Goal: Information Seeking & Learning: Check status

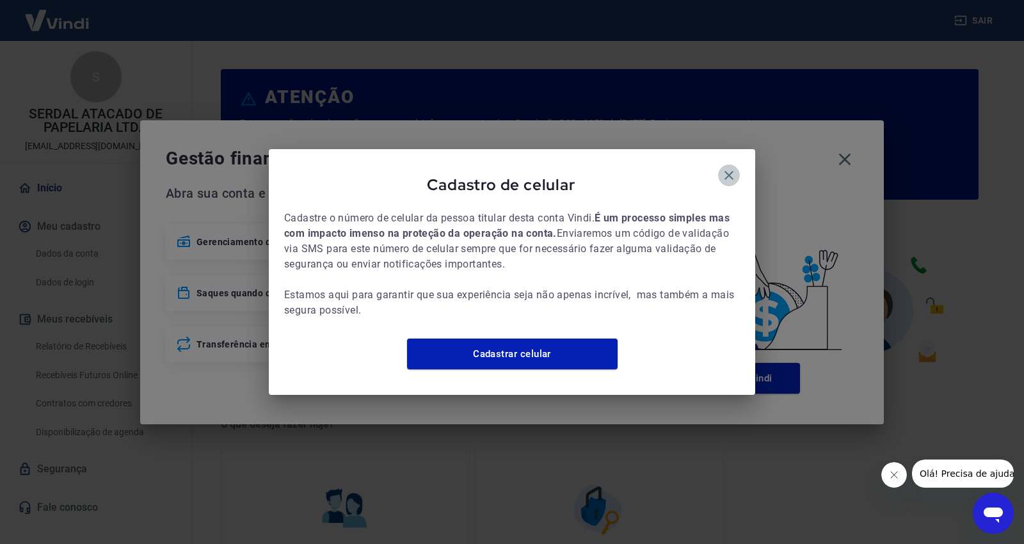
click at [721, 168] on icon "button" at bounding box center [728, 175] width 15 height 15
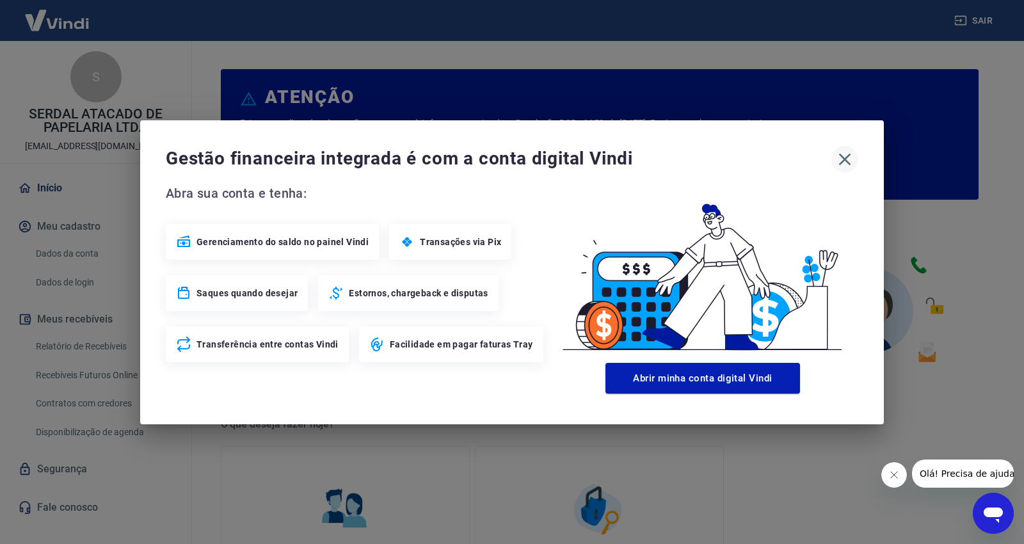
click at [845, 155] on icon "button" at bounding box center [844, 159] width 20 height 20
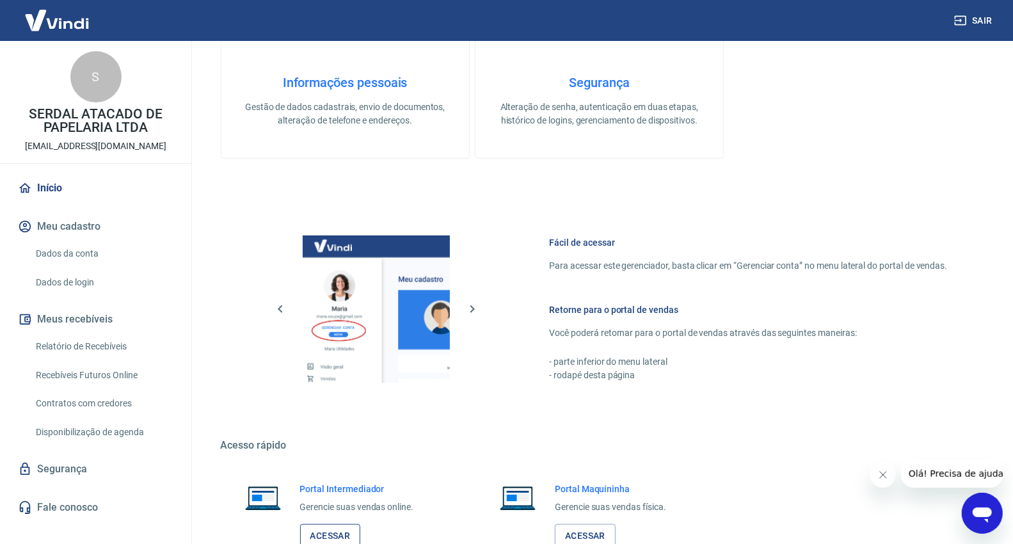
scroll to position [586, 0]
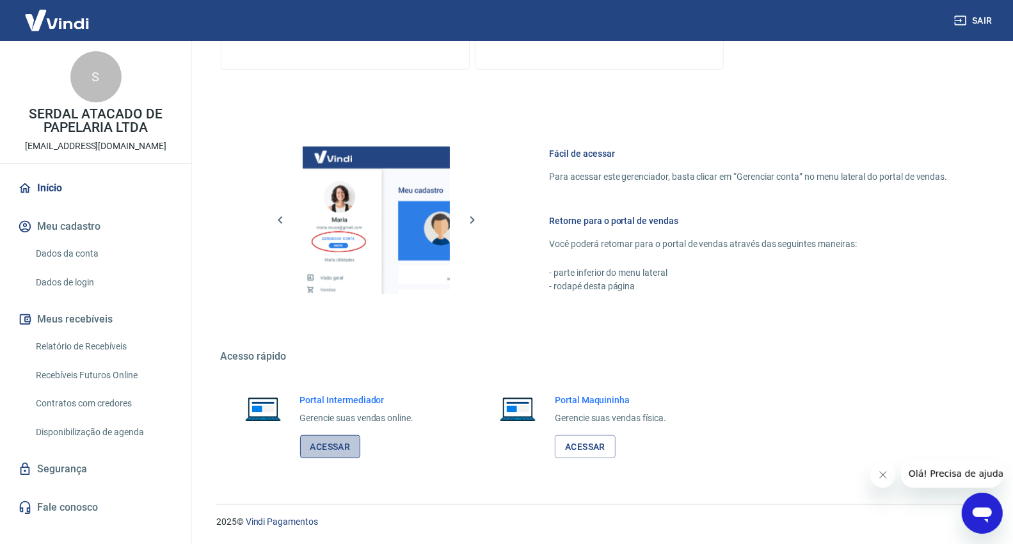
click at [328, 450] on link "Acessar" at bounding box center [330, 447] width 61 height 24
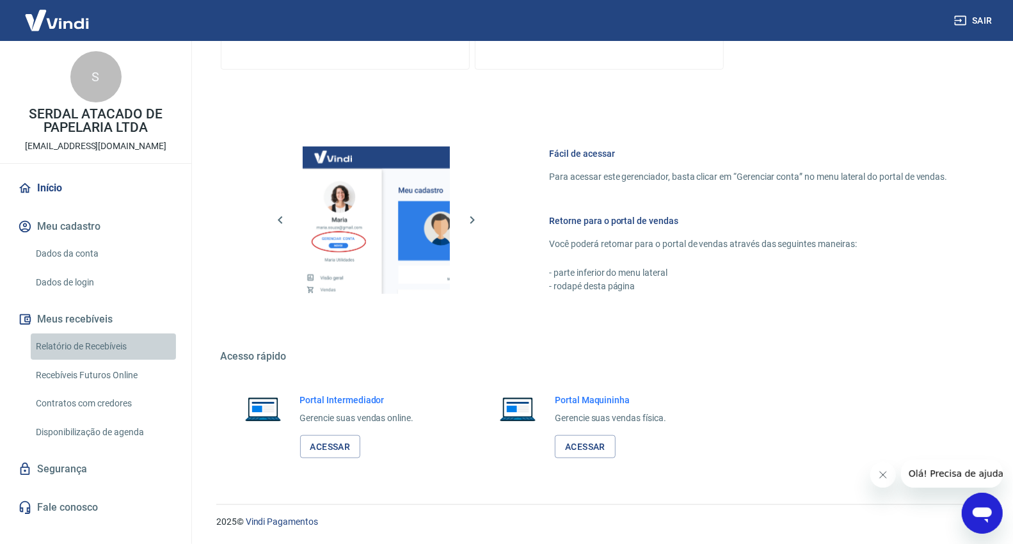
click at [88, 347] on link "Relatório de Recebíveis" at bounding box center [103, 346] width 145 height 26
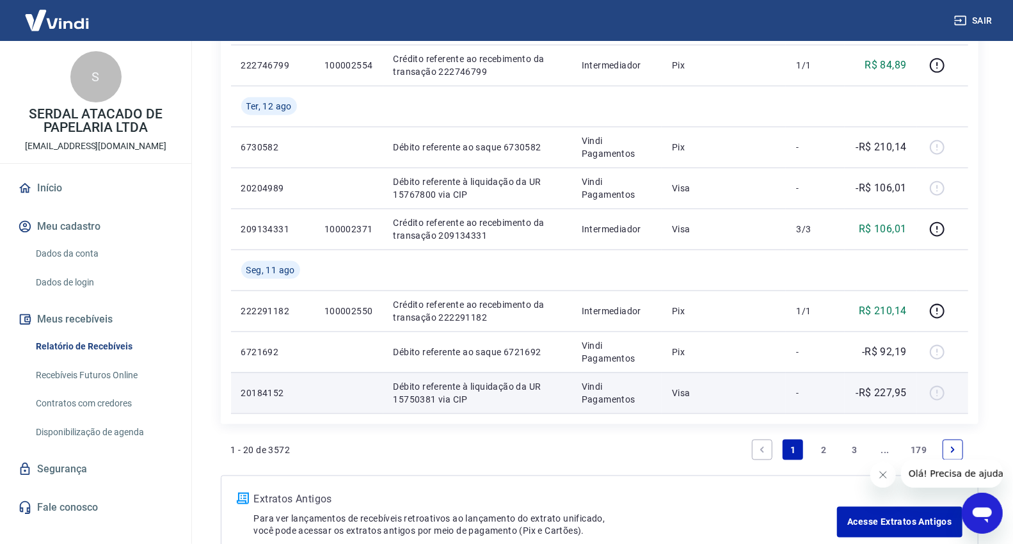
scroll to position [1066, 0]
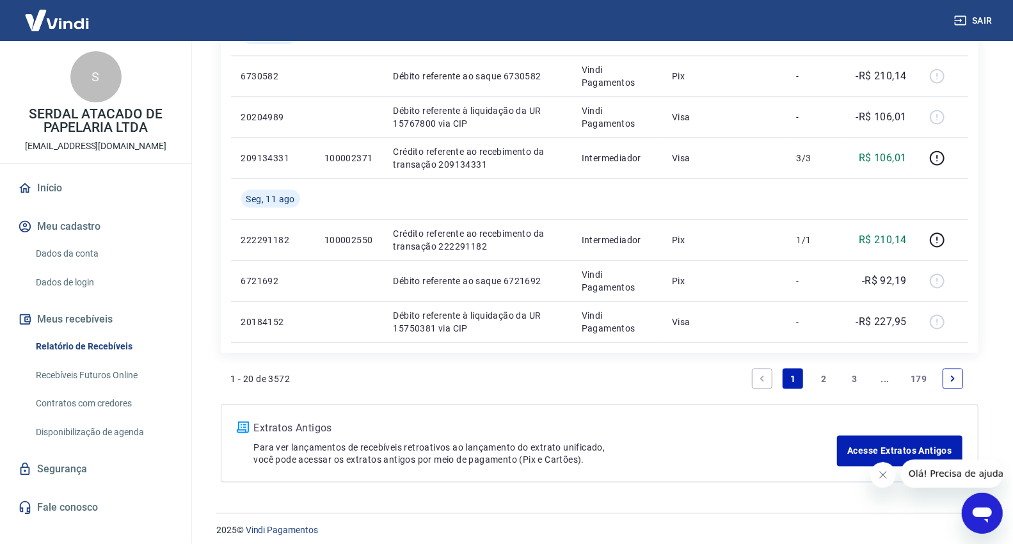
click at [826, 378] on link "2" at bounding box center [823, 379] width 20 height 20
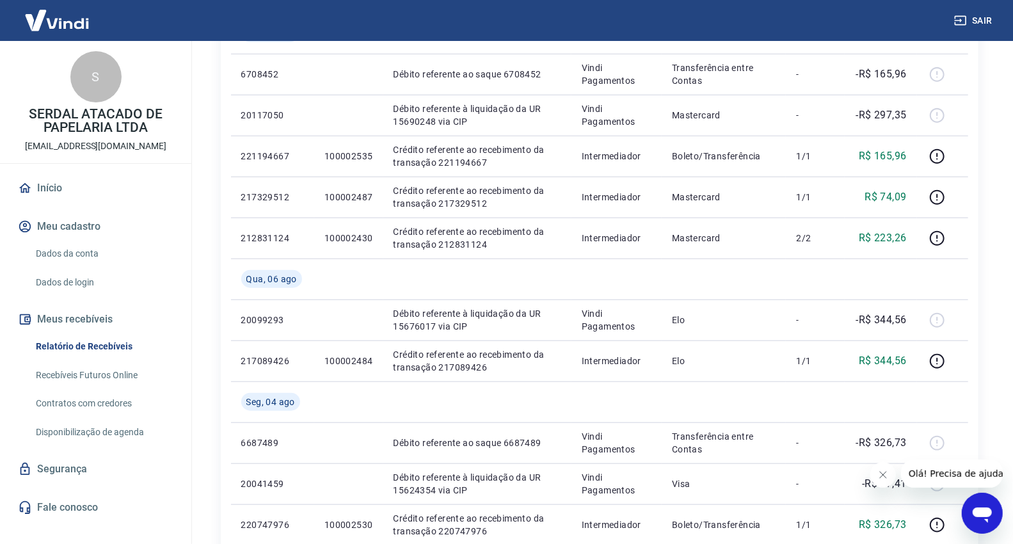
scroll to position [546, 0]
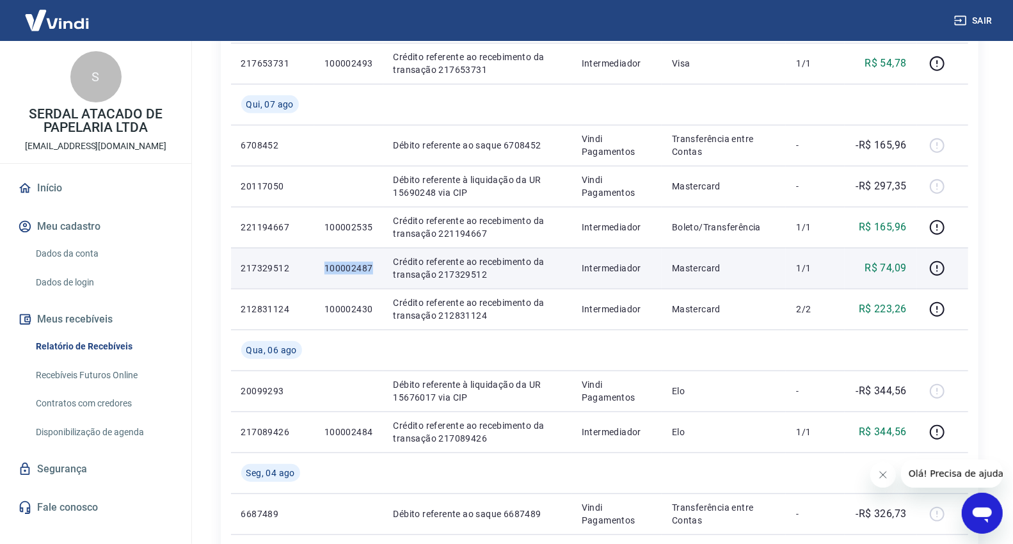
drag, startPoint x: 372, startPoint y: 271, endPoint x: 324, endPoint y: 272, distance: 48.6
click at [324, 272] on td "100002487" at bounding box center [348, 268] width 69 height 41
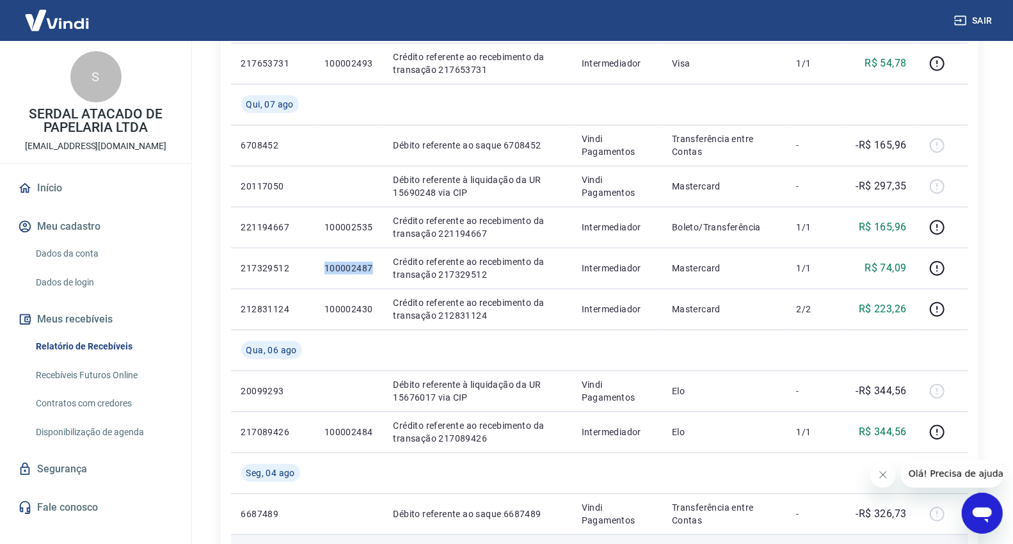
copy p "100002487"
click at [982, 296] on div "Início / Meus Recebíveis / Relatório de Recebíveis Relatório de Recebíveis Saib…" at bounding box center [599, 277] width 788 height 1564
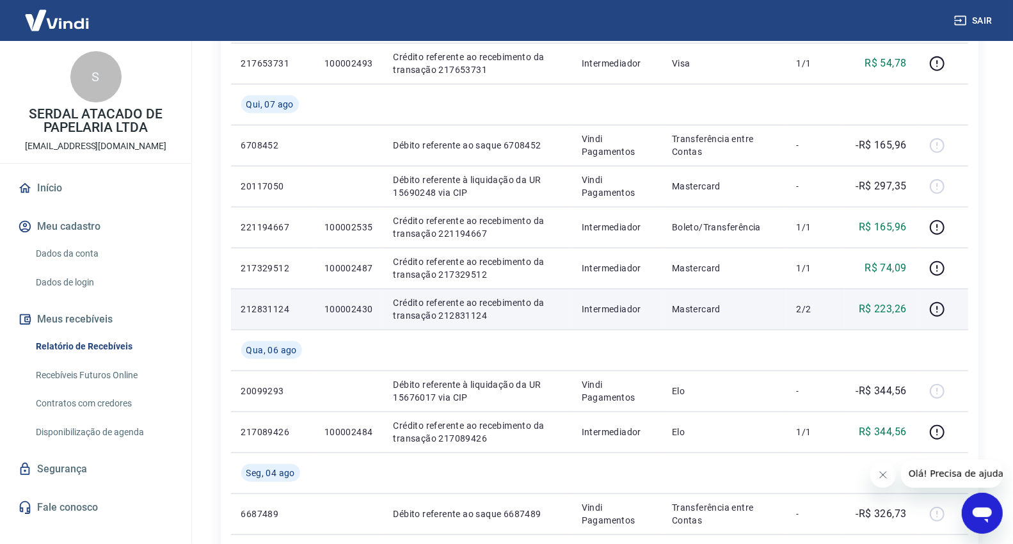
click at [958, 297] on td at bounding box center [942, 309] width 51 height 41
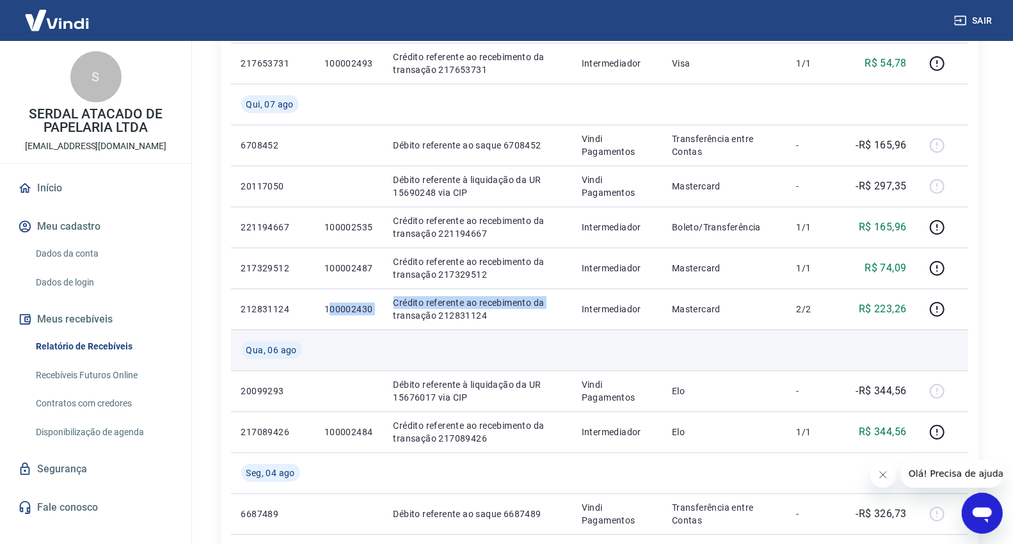
drag, startPoint x: 379, startPoint y: 309, endPoint x: 326, endPoint y: 342, distance: 62.3
click at [328, 310] on tr "212831124 100002430 Crédito referente ao recebimento da transação 212831124 Int…" at bounding box center [599, 309] width 737 height 41
drag, startPoint x: 327, startPoint y: 342, endPoint x: 334, endPoint y: 335, distance: 10.0
click at [331, 338] on td at bounding box center [348, 349] width 69 height 41
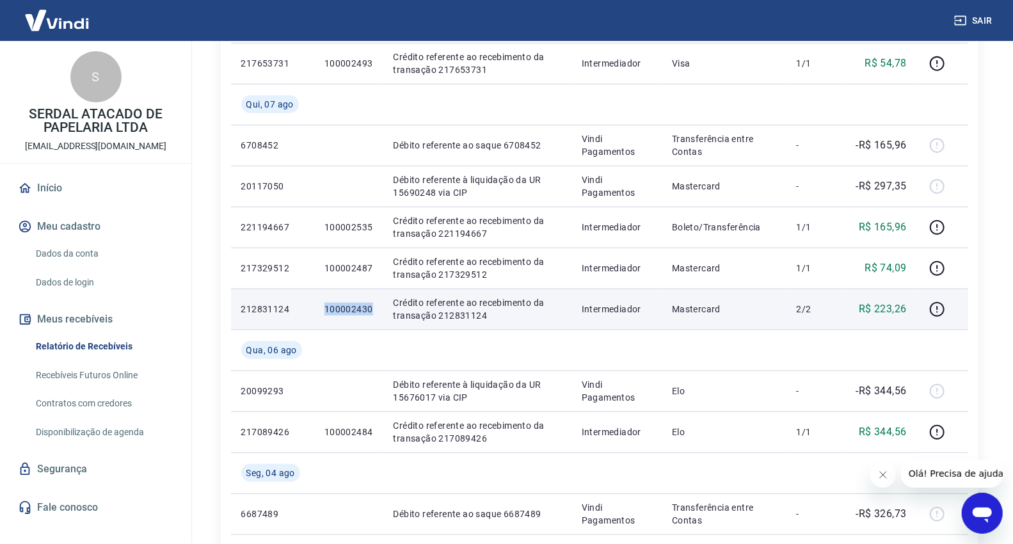
drag, startPoint x: 370, startPoint y: 309, endPoint x: 321, endPoint y: 314, distance: 48.9
click at [321, 314] on td "100002430" at bounding box center [348, 309] width 69 height 41
copy p "100002430"
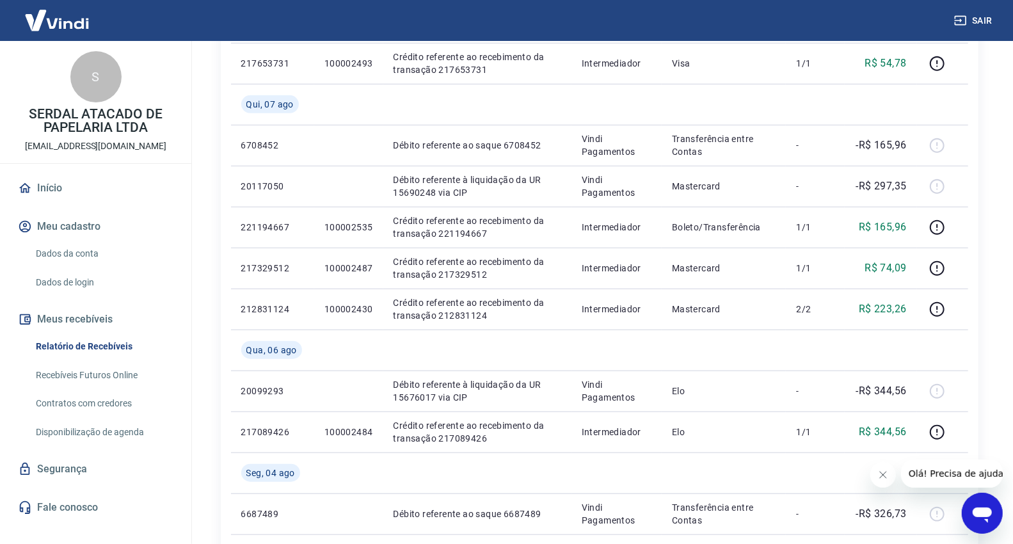
click at [980, 360] on div "Início / Meus Recebíveis / Relatório de Recebíveis Relatório de Recebíveis Saib…" at bounding box center [599, 277] width 788 height 1564
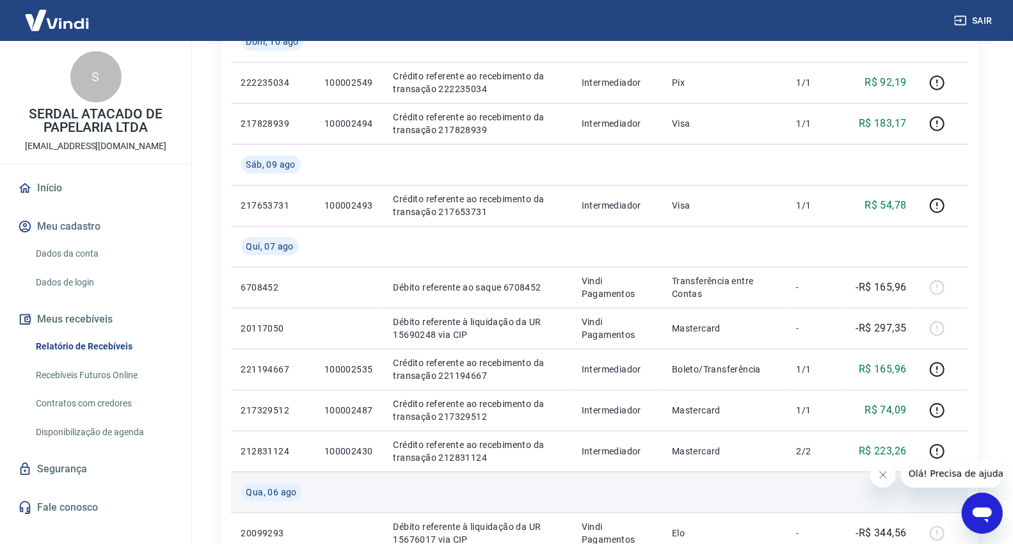
scroll to position [333, 0]
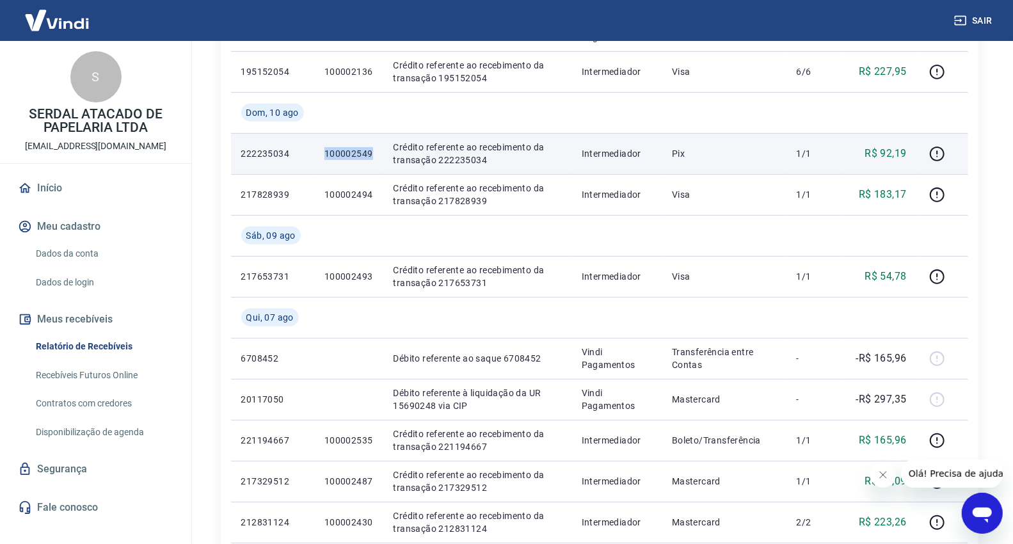
drag, startPoint x: 370, startPoint y: 154, endPoint x: 321, endPoint y: 155, distance: 49.3
click at [321, 155] on td "100002549" at bounding box center [348, 153] width 69 height 41
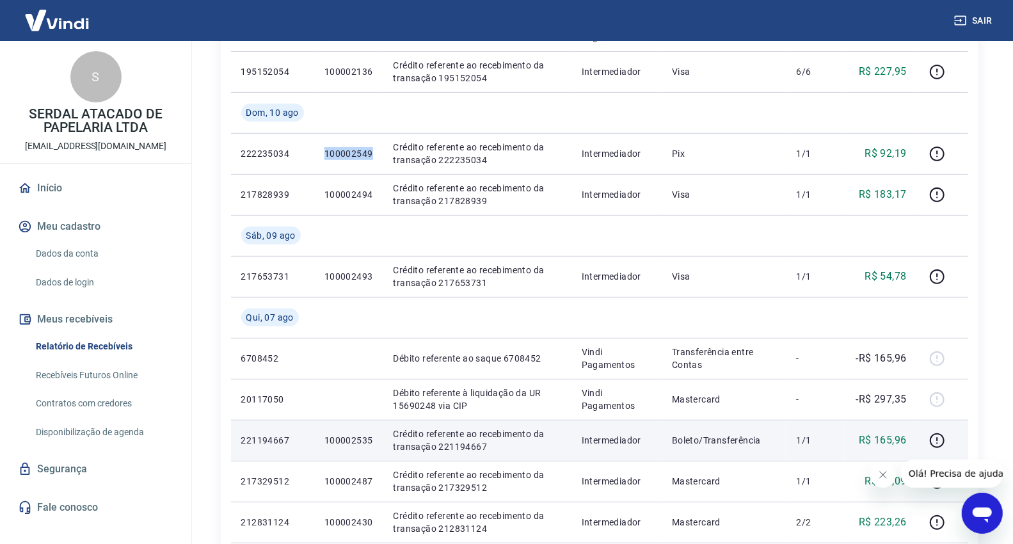
copy p "100002549"
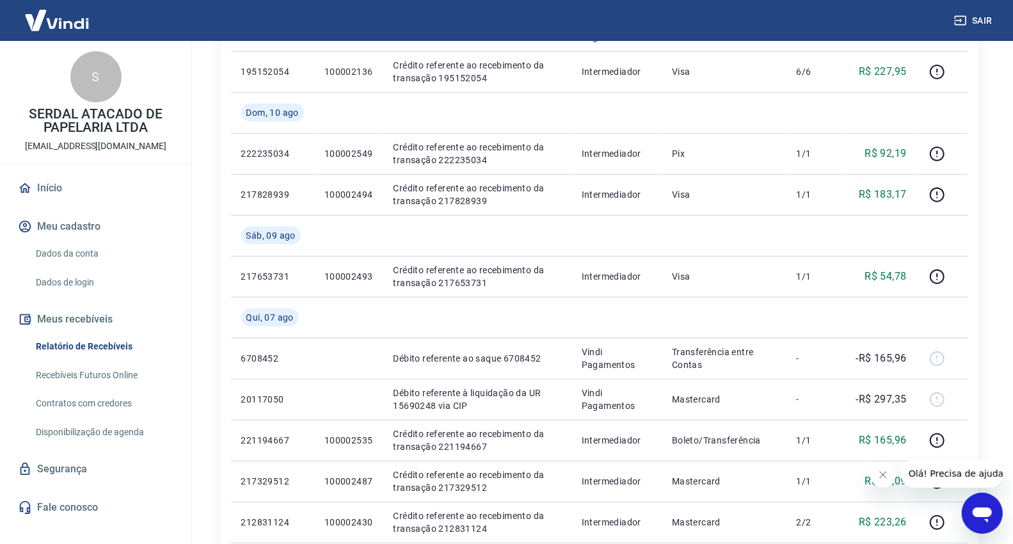
click at [971, 291] on div "ID Pedido Descrição Origem Pagamento Parcelas Valor Líq. Tarifas [DATE] 2017479…" at bounding box center [600, 501] width 758 height 1249
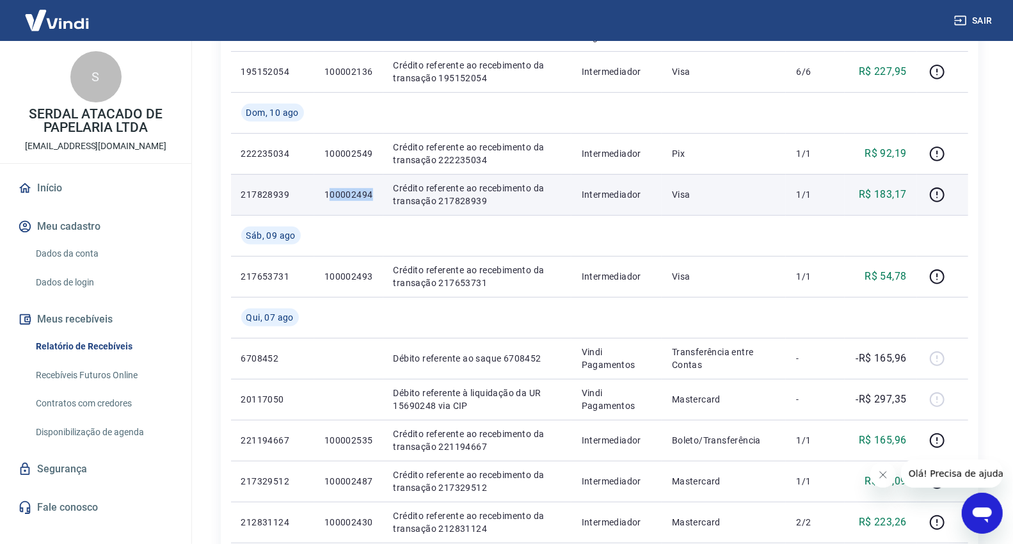
drag, startPoint x: 377, startPoint y: 198, endPoint x: 329, endPoint y: 203, distance: 48.8
click at [329, 203] on td "100002494" at bounding box center [348, 194] width 69 height 41
drag, startPoint x: 361, startPoint y: 209, endPoint x: 319, endPoint y: 199, distance: 44.1
click at [360, 209] on td "100002494" at bounding box center [348, 194] width 69 height 41
click at [310, 212] on td "217828939" at bounding box center [272, 194] width 83 height 41
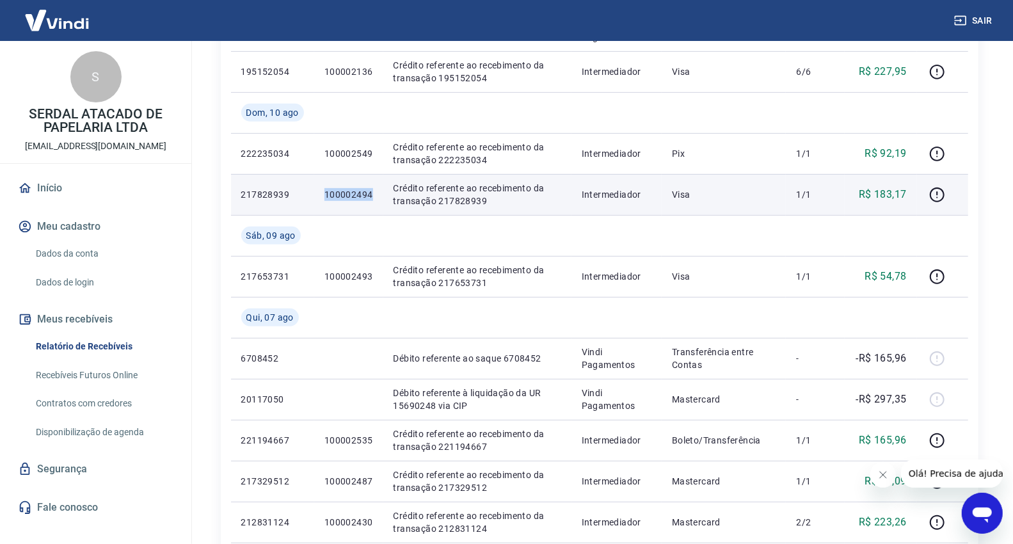
drag, startPoint x: 326, startPoint y: 195, endPoint x: 374, endPoint y: 194, distance: 48.0
click at [376, 195] on td "100002494" at bounding box center [348, 194] width 69 height 41
copy p "100002494"
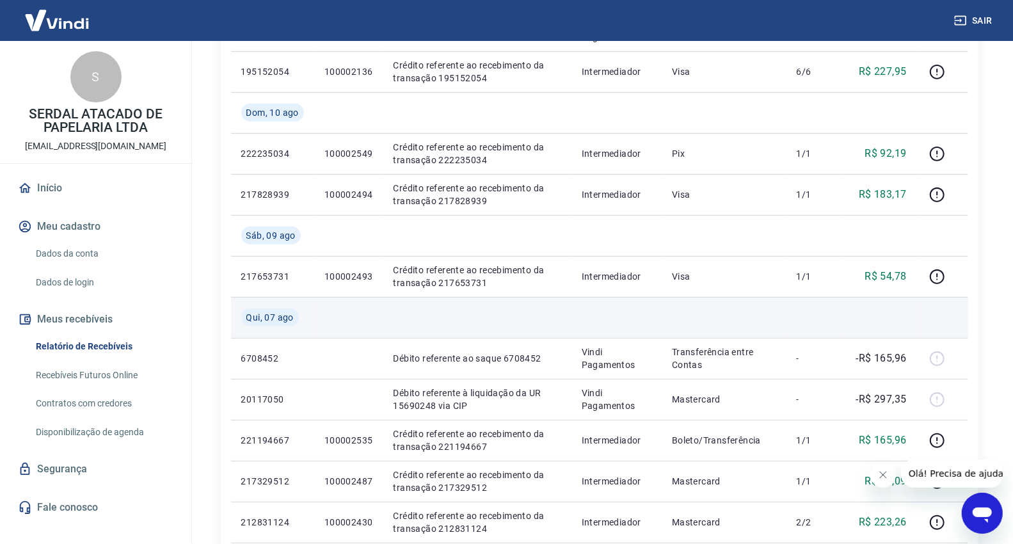
drag, startPoint x: 949, startPoint y: 311, endPoint x: 887, endPoint y: 308, distance: 62.1
click at [949, 311] on td at bounding box center [942, 317] width 51 height 41
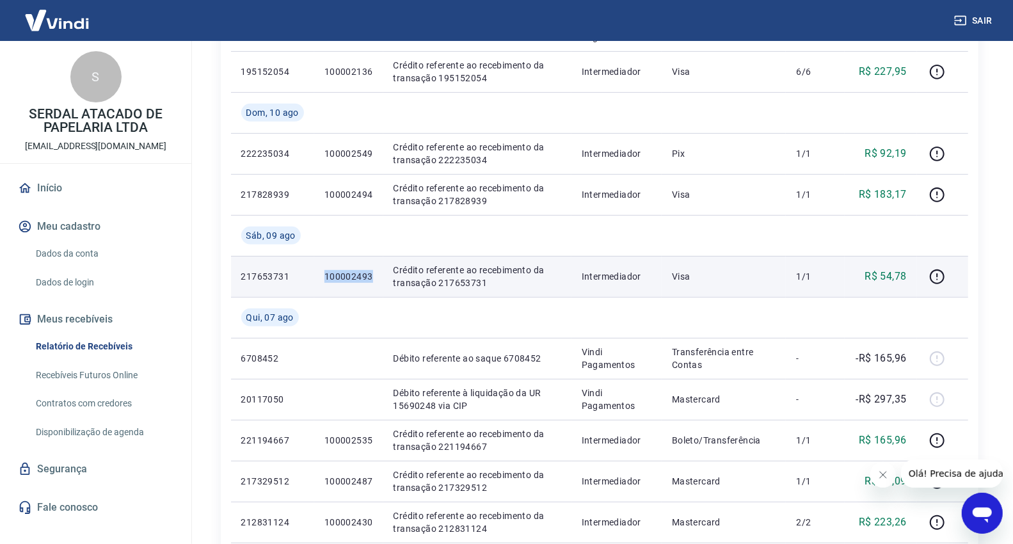
drag, startPoint x: 373, startPoint y: 277, endPoint x: 321, endPoint y: 283, distance: 52.2
click at [321, 283] on td "100002493" at bounding box center [348, 276] width 69 height 41
copy p "100002493"
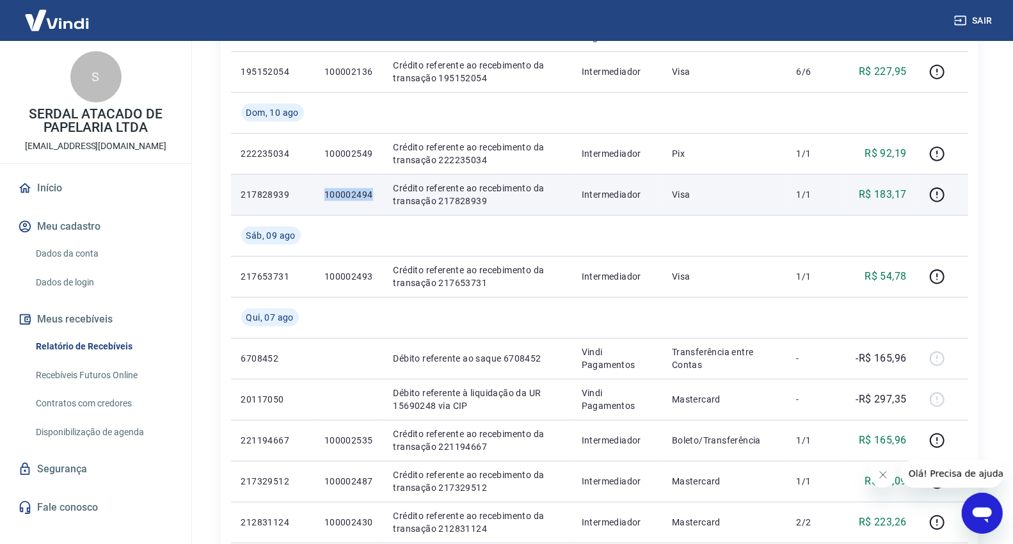
drag, startPoint x: 374, startPoint y: 193, endPoint x: 324, endPoint y: 194, distance: 50.6
click at [324, 194] on td "100002494" at bounding box center [348, 194] width 69 height 41
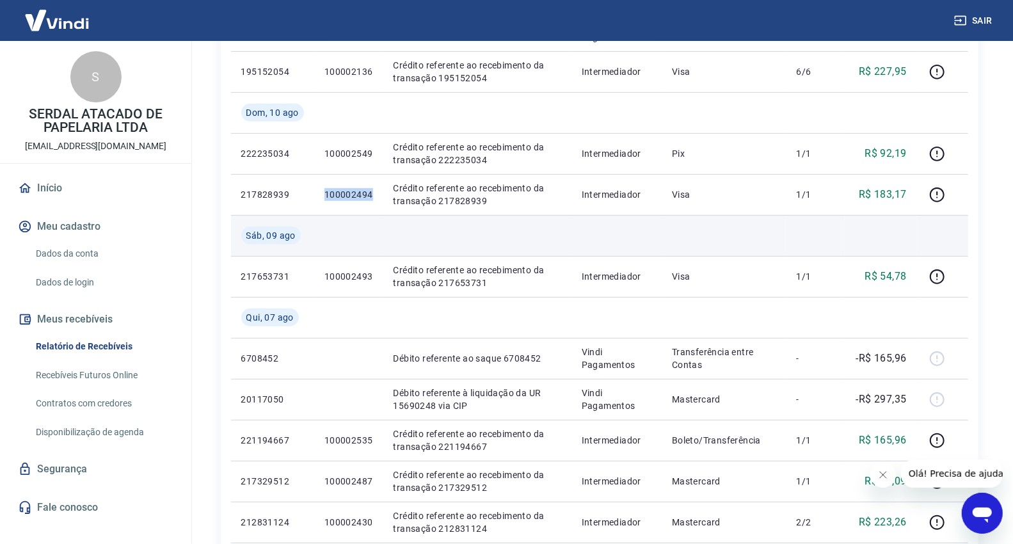
copy p "100002494"
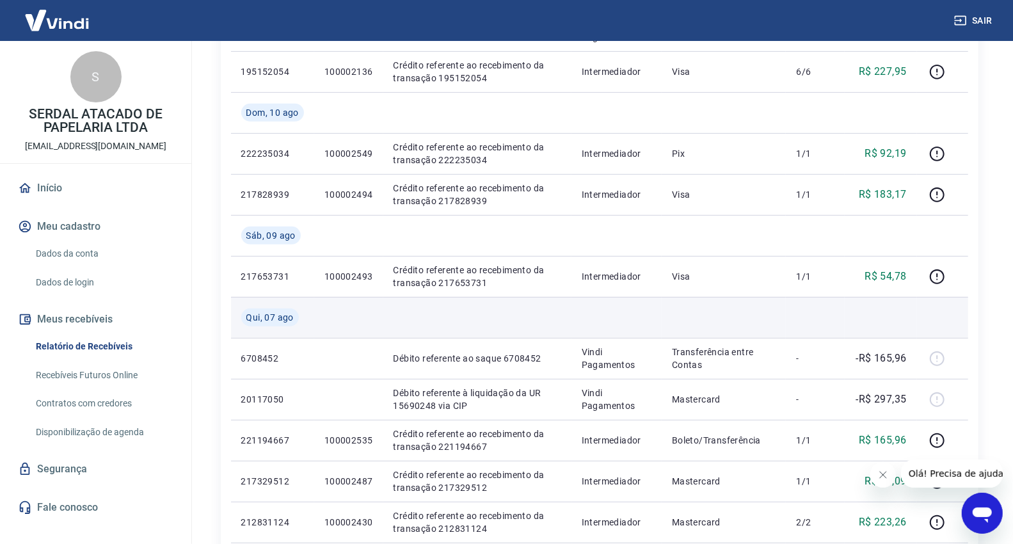
click at [958, 333] on td at bounding box center [942, 317] width 51 height 41
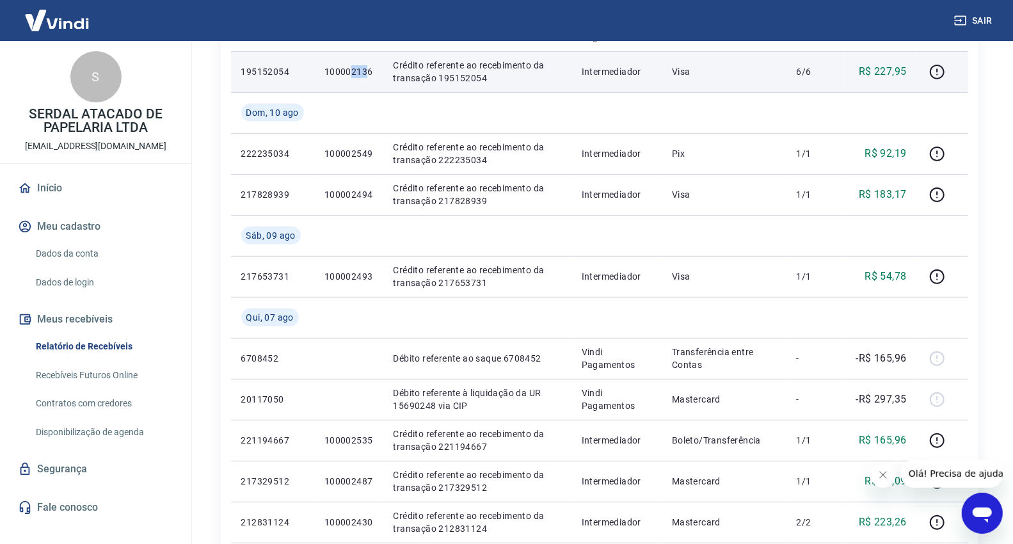
click at [349, 77] on p "100002136" at bounding box center [348, 71] width 49 height 13
drag, startPoint x: 372, startPoint y: 77, endPoint x: 326, endPoint y: 77, distance: 46.1
click at [326, 77] on td "100002136" at bounding box center [348, 71] width 69 height 41
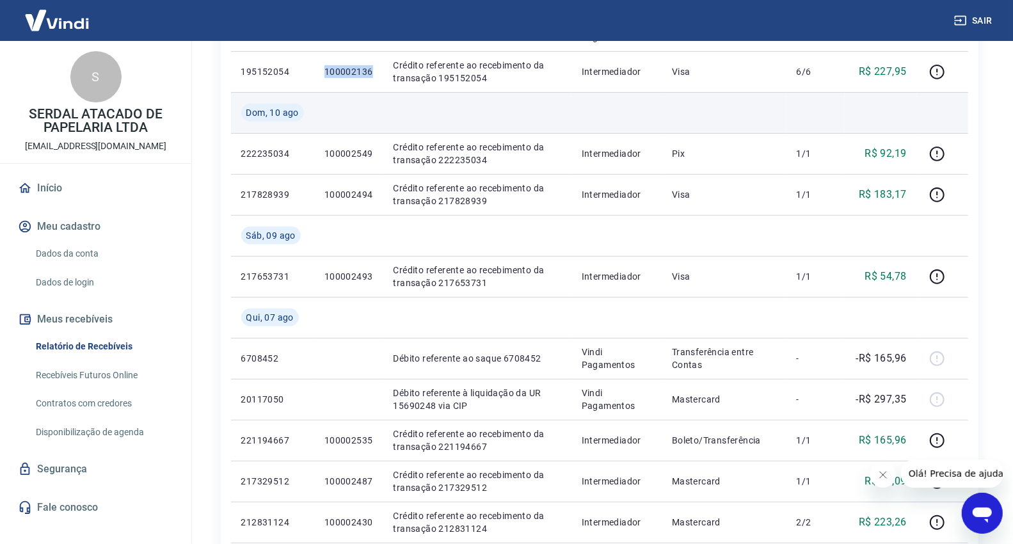
copy p "100002136"
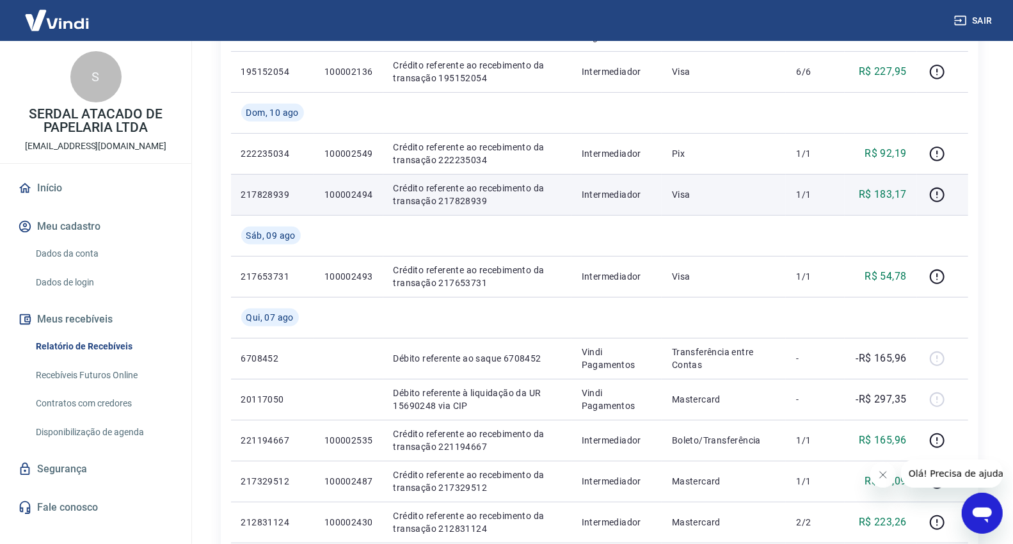
click at [956, 212] on td at bounding box center [942, 194] width 51 height 41
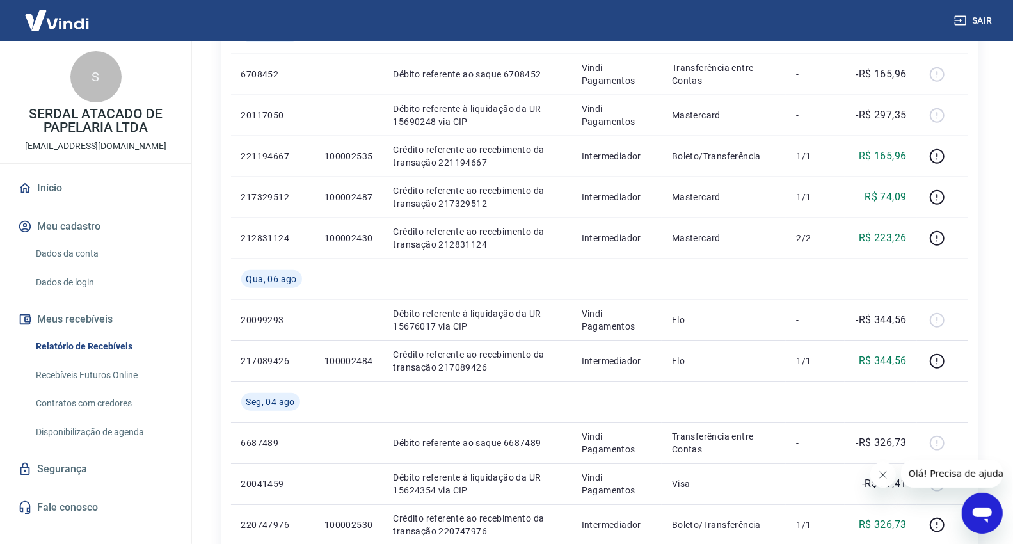
scroll to position [1115, 0]
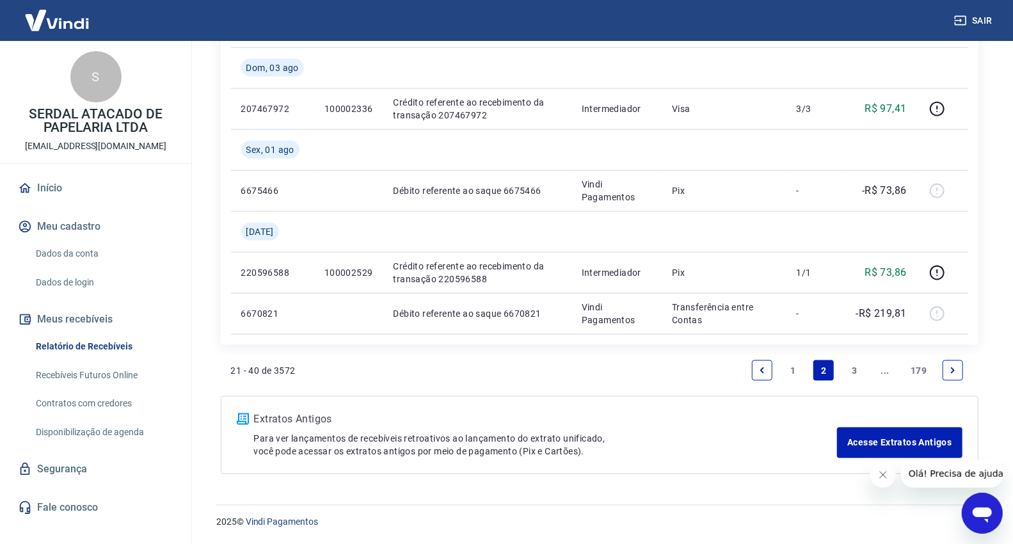
click at [798, 368] on link "1" at bounding box center [792, 370] width 20 height 20
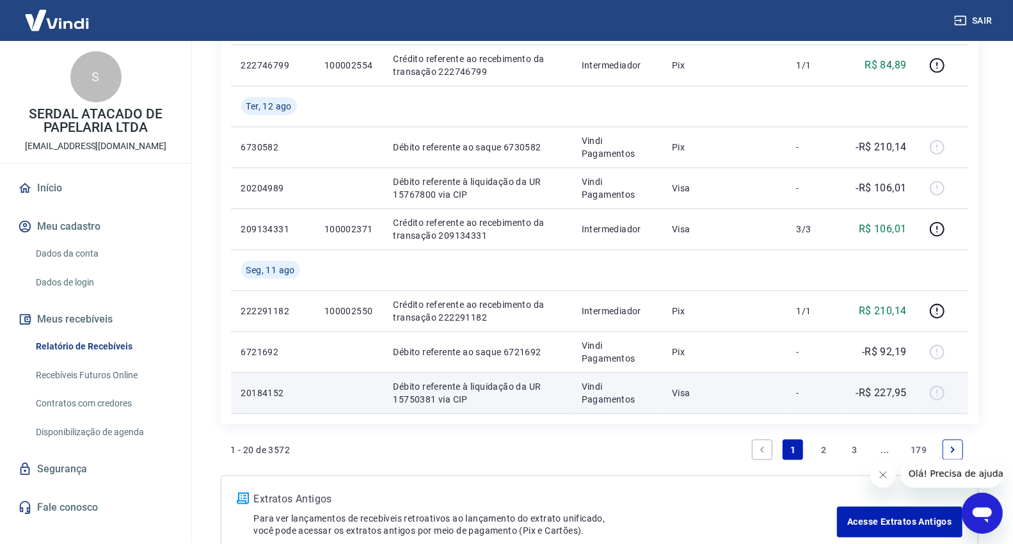
scroll to position [1066, 0]
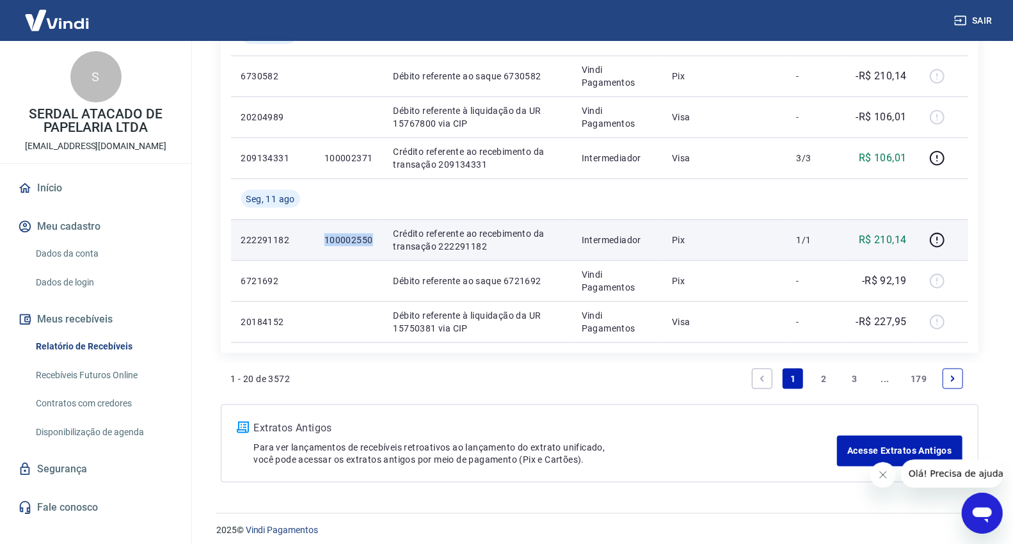
drag, startPoint x: 371, startPoint y: 243, endPoint x: 324, endPoint y: 246, distance: 46.8
click at [324, 246] on td "100002550" at bounding box center [348, 239] width 69 height 41
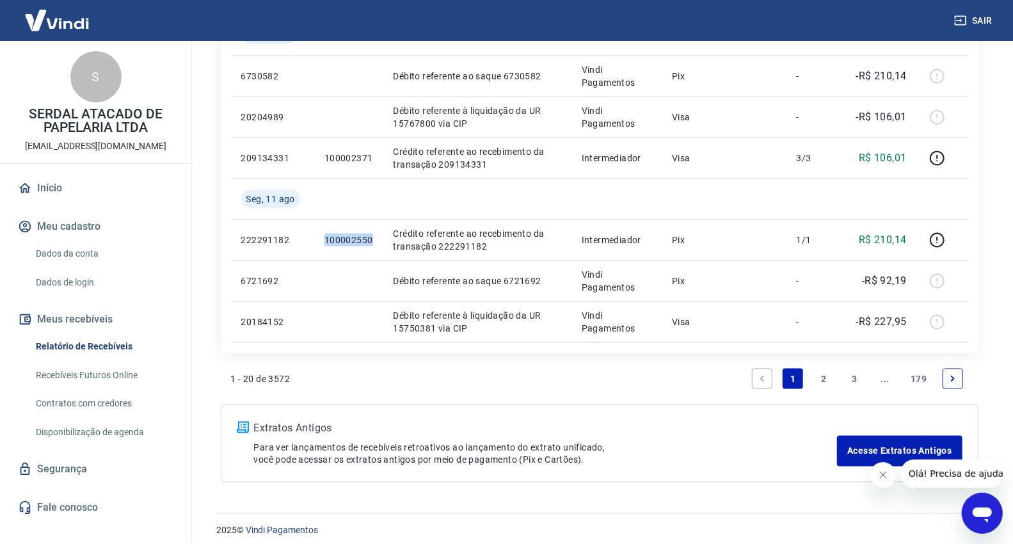
copy p "100002550"
click at [758, 443] on p "Para ver lançamentos de recebíveis retroativos ao lançamento do extrato unifica…" at bounding box center [545, 454] width 583 height 26
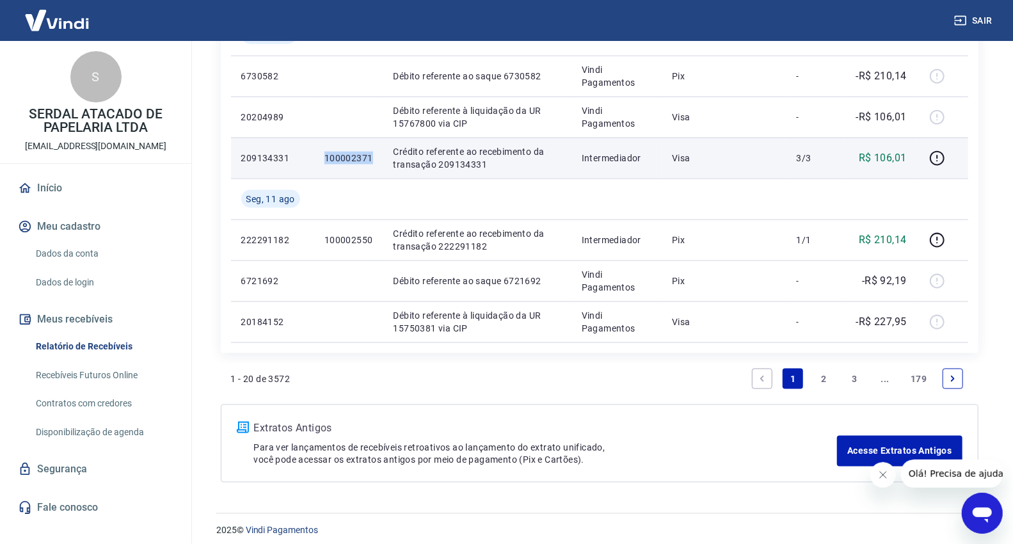
drag, startPoint x: 372, startPoint y: 159, endPoint x: 321, endPoint y: 163, distance: 52.0
click at [314, 163] on td "100002371" at bounding box center [348, 158] width 69 height 41
copy p "100002371"
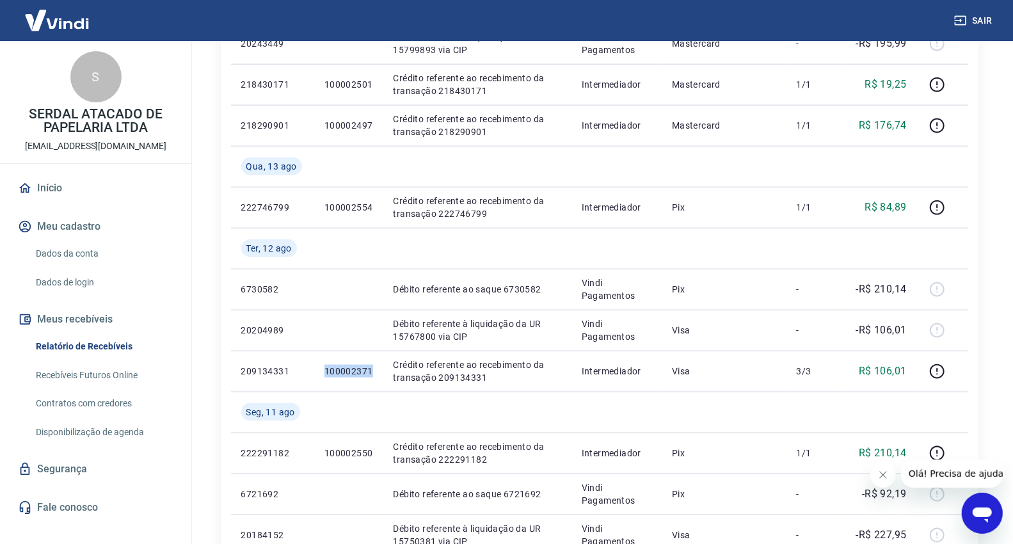
scroll to position [711, 0]
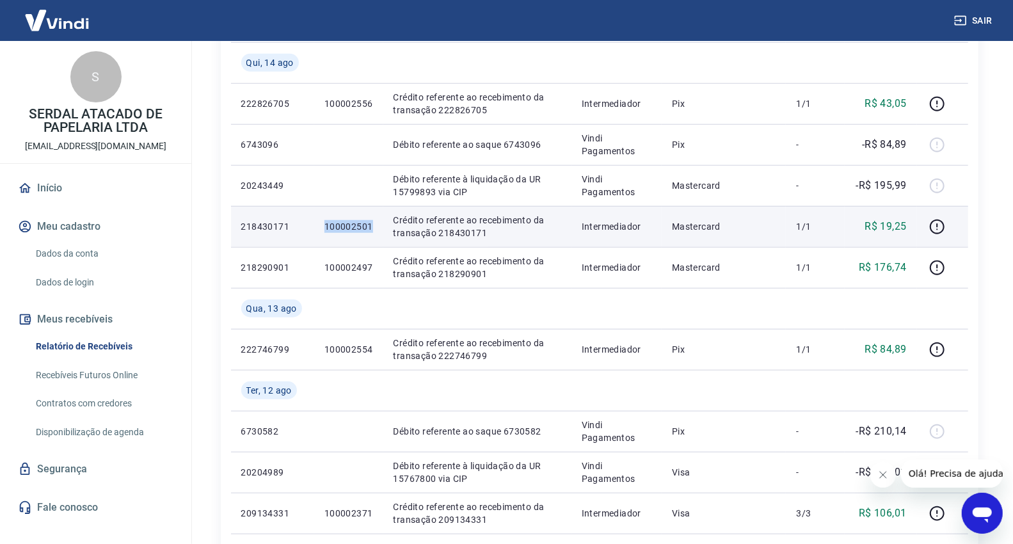
drag, startPoint x: 367, startPoint y: 233, endPoint x: 322, endPoint y: 237, distance: 44.9
click at [322, 237] on td "100002501" at bounding box center [348, 226] width 69 height 41
copy p "100002501"
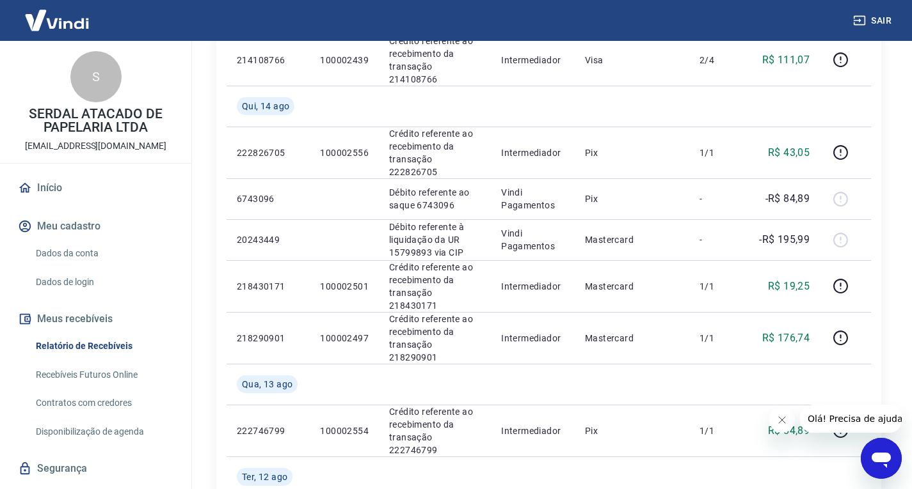
click at [876, 166] on div "ID Pedido Descrição Origem Pagamento Parcelas Valor Líq. Tarifas [DATE] 6766970…" at bounding box center [548, 158] width 665 height 1317
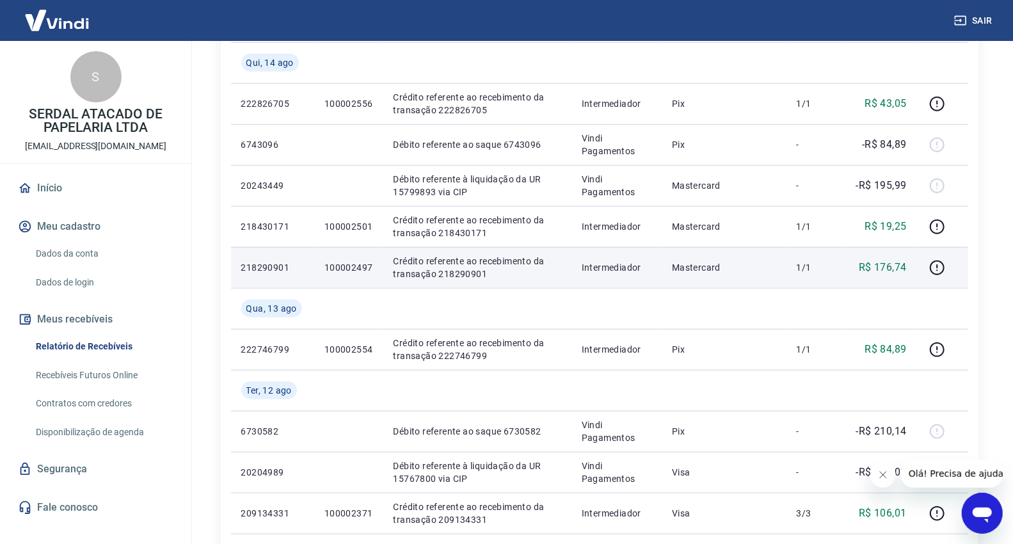
drag, startPoint x: 999, startPoint y: 269, endPoint x: 736, endPoint y: 271, distance: 263.0
click at [995, 269] on div "Início / Meus Recebíveis / Relatório de Recebíveis Relatório de Recebíveis Saib…" at bounding box center [599, 91] width 819 height 1523
drag, startPoint x: 371, startPoint y: 267, endPoint x: 315, endPoint y: 271, distance: 55.8
click at [315, 271] on td "100002497" at bounding box center [348, 267] width 69 height 41
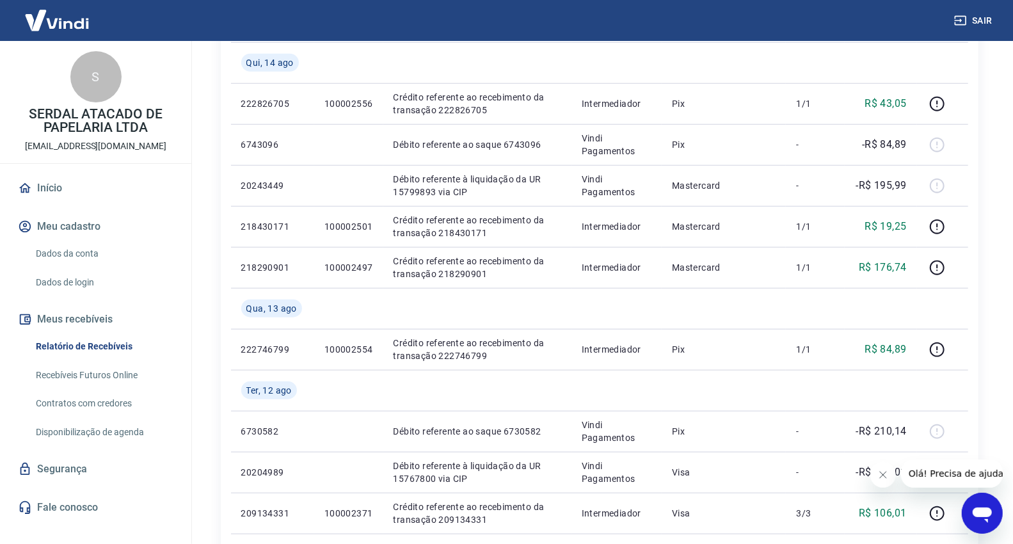
click at [981, 264] on div "Início / Meus Recebíveis / Relatório de Recebíveis Relatório de Recebíveis Saib…" at bounding box center [599, 91] width 788 height 1523
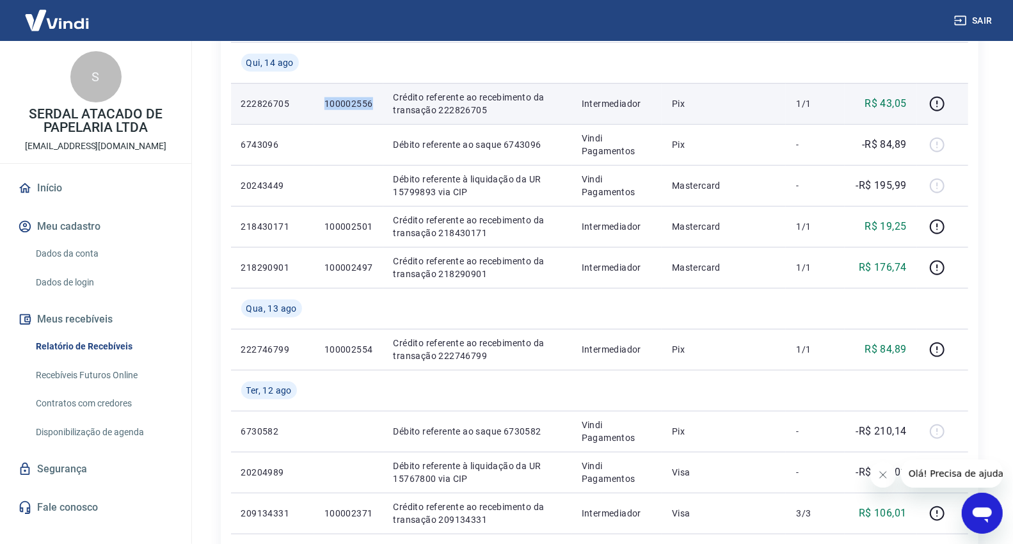
drag, startPoint x: 342, startPoint y: 107, endPoint x: 324, endPoint y: 113, distance: 18.6
click at [324, 112] on td "100002556" at bounding box center [348, 103] width 69 height 41
